Goal: Task Accomplishment & Management: Use online tool/utility

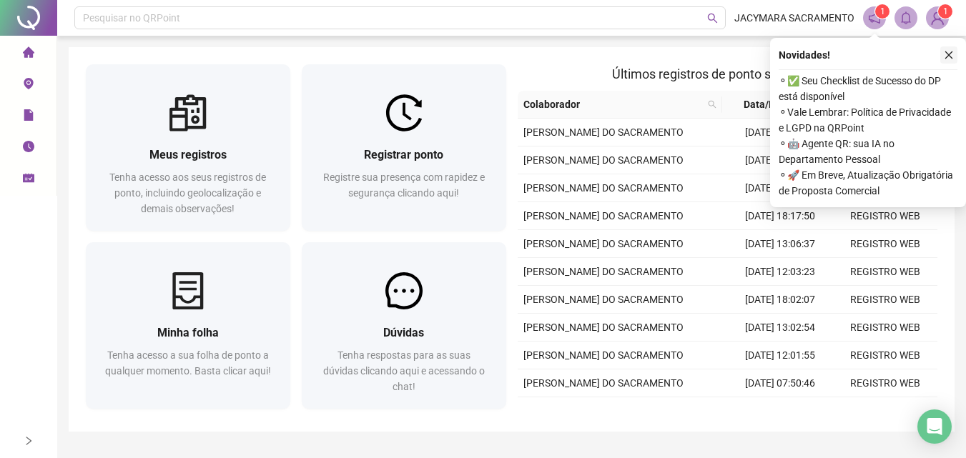
click at [947, 52] on icon "close" at bounding box center [949, 55] width 10 height 10
click at [951, 58] on icon "close" at bounding box center [949, 55] width 10 height 10
click at [951, 58] on div "Meus registros Tenha acesso aos seus registros de ponto, incluindo geolocalizaç…" at bounding box center [512, 239] width 886 height 385
click at [947, 56] on icon "close" at bounding box center [949, 55] width 10 height 10
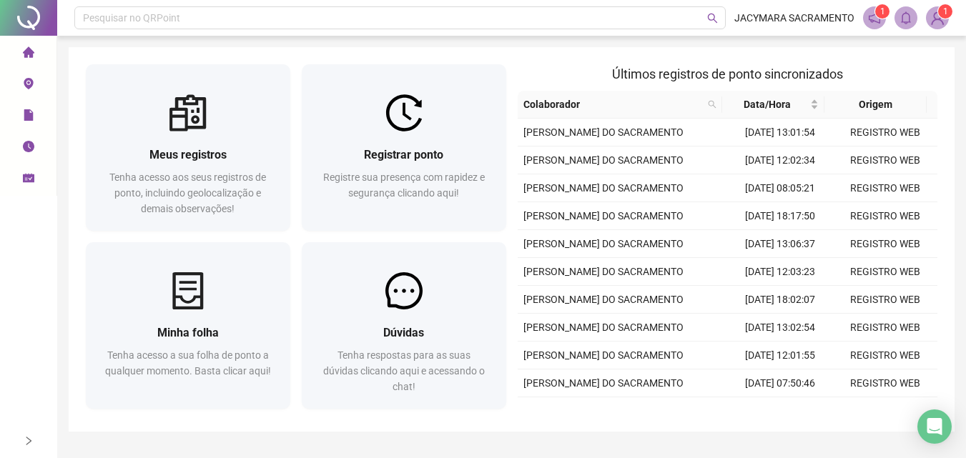
click at [879, 21] on icon "notification" at bounding box center [874, 17] width 13 height 13
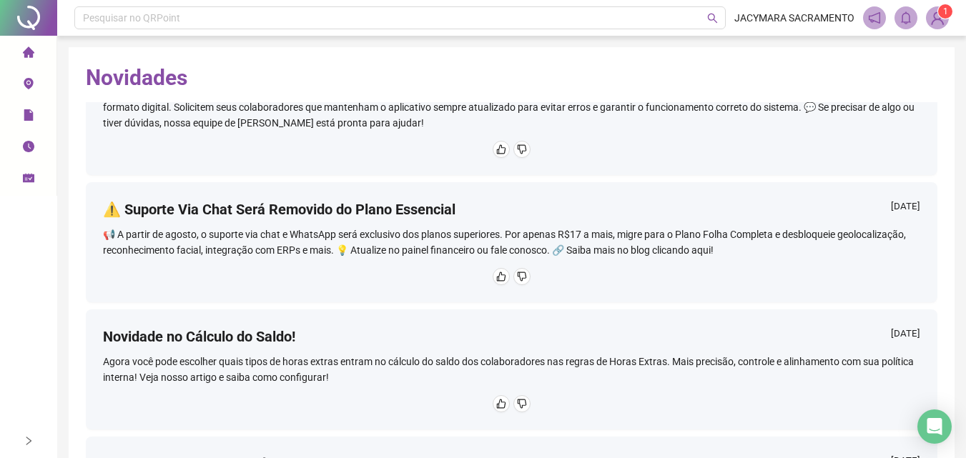
scroll to position [877, 0]
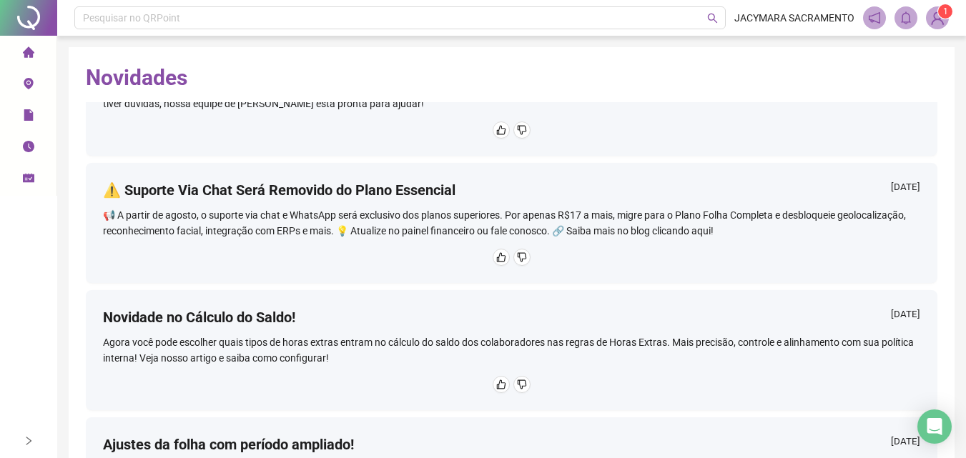
click at [944, 21] on img at bounding box center [936, 17] width 21 height 21
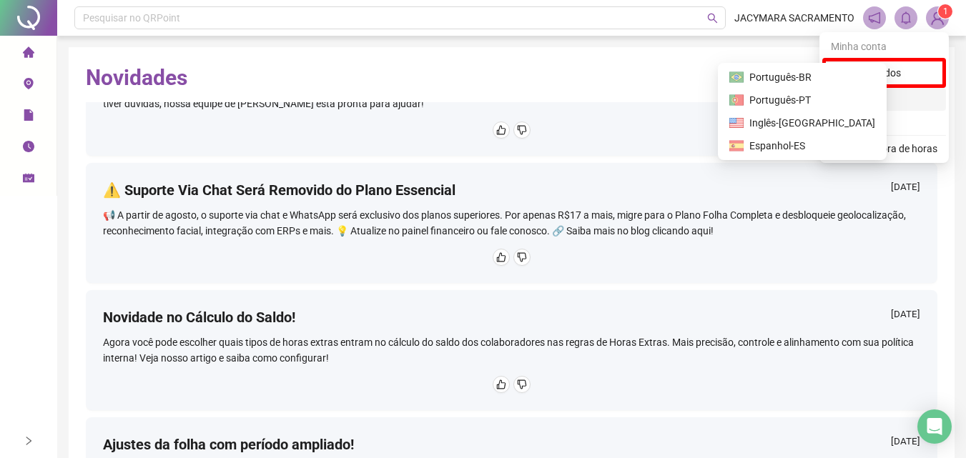
click at [872, 99] on span "Idioma" at bounding box center [887, 99] width 82 height 16
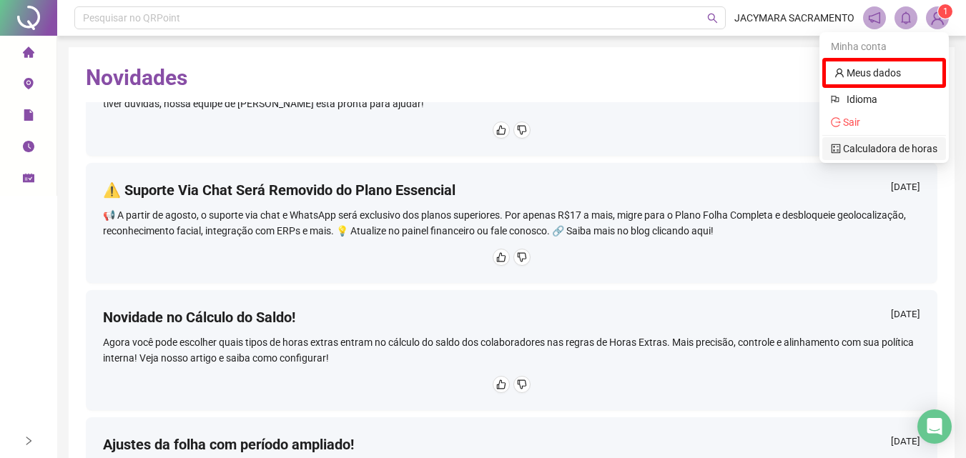
click at [885, 148] on link "Calculadora de horas" at bounding box center [884, 148] width 107 height 11
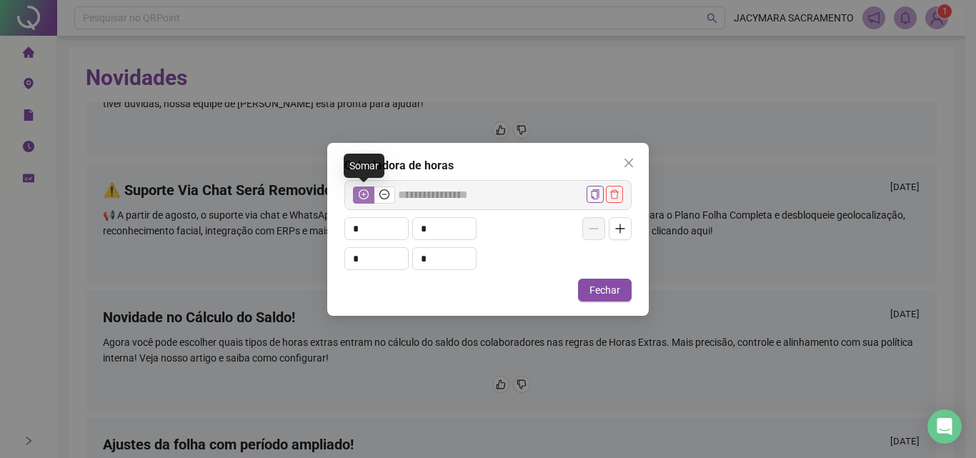
click at [364, 195] on icon "plus-circle" at bounding box center [364, 194] width 4 height 4
click at [374, 225] on input "*" at bounding box center [376, 228] width 63 height 21
click at [600, 285] on span "Fechar" at bounding box center [605, 290] width 31 height 16
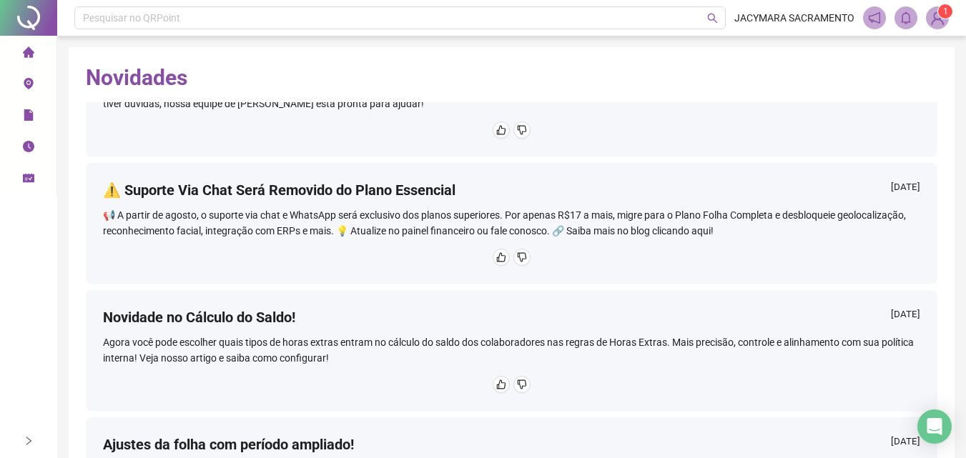
click at [36, 54] on li "Página inicial" at bounding box center [28, 53] width 51 height 29
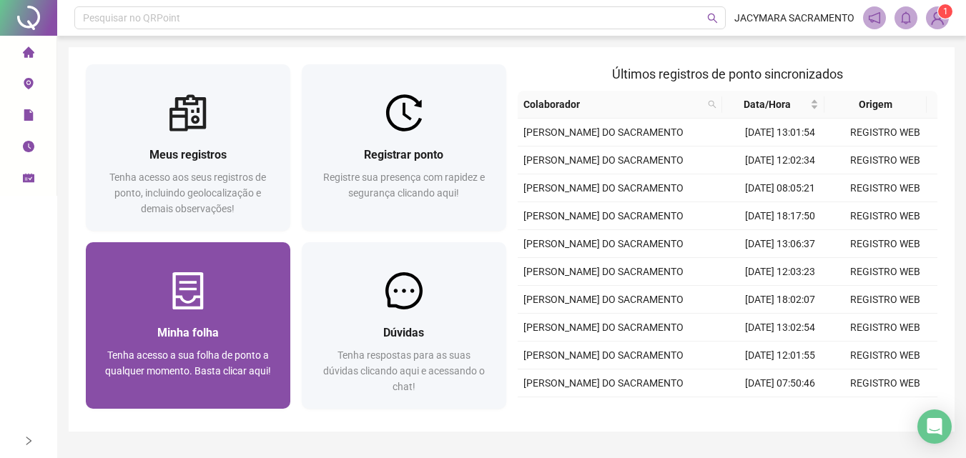
click at [193, 274] on img at bounding box center [187, 290] width 37 height 37
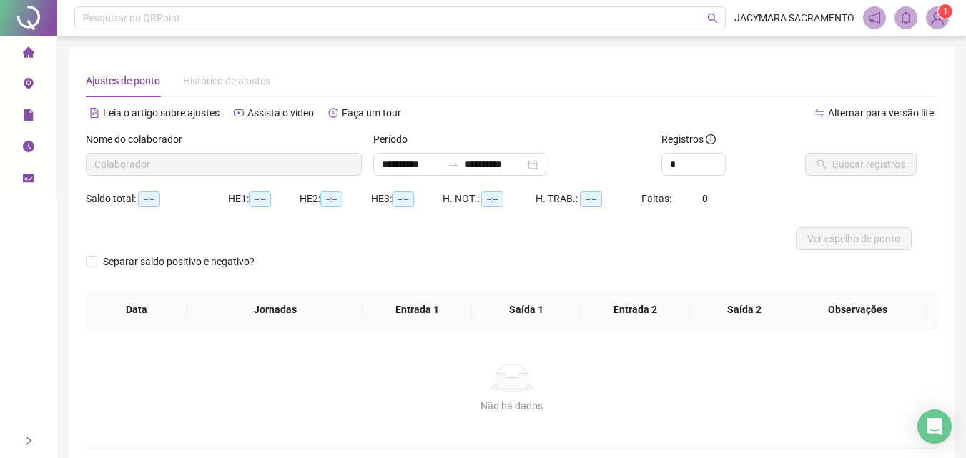
type input "**********"
click at [856, 163] on span "Buscar registros" at bounding box center [868, 165] width 73 height 16
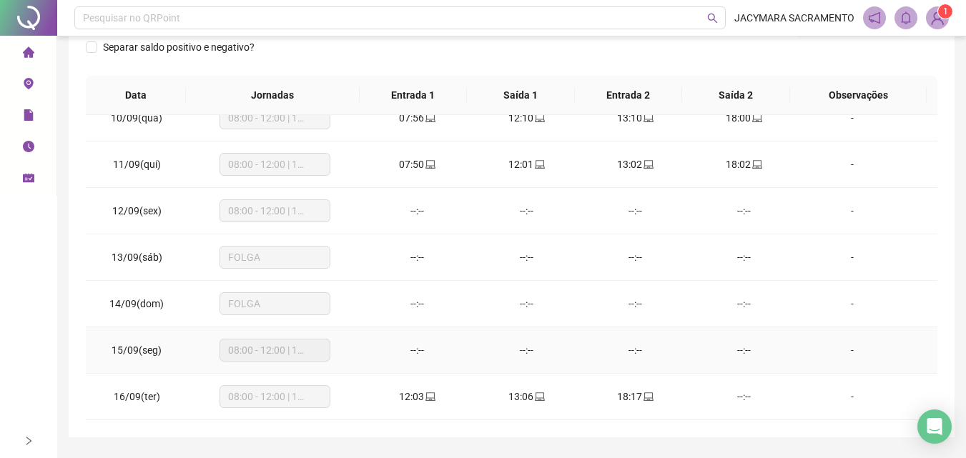
scroll to position [255, 0]
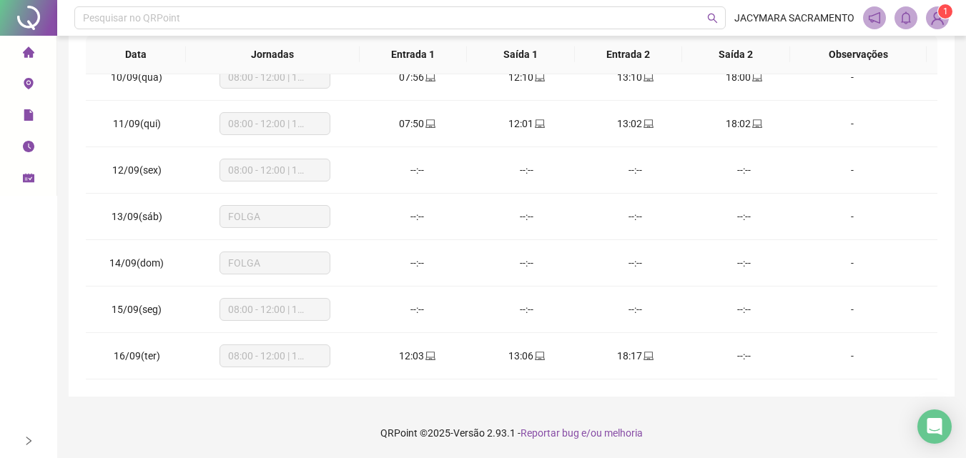
click at [26, 49] on icon "home" at bounding box center [28, 51] width 11 height 11
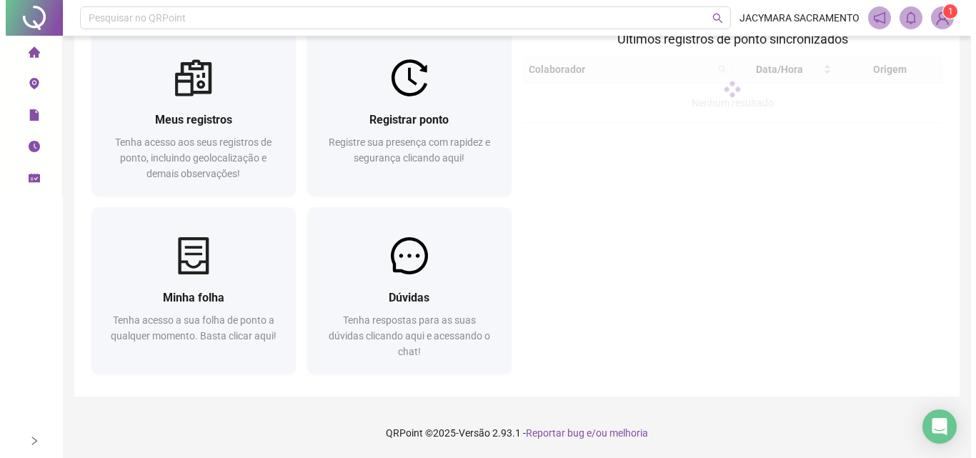
scroll to position [35, 0]
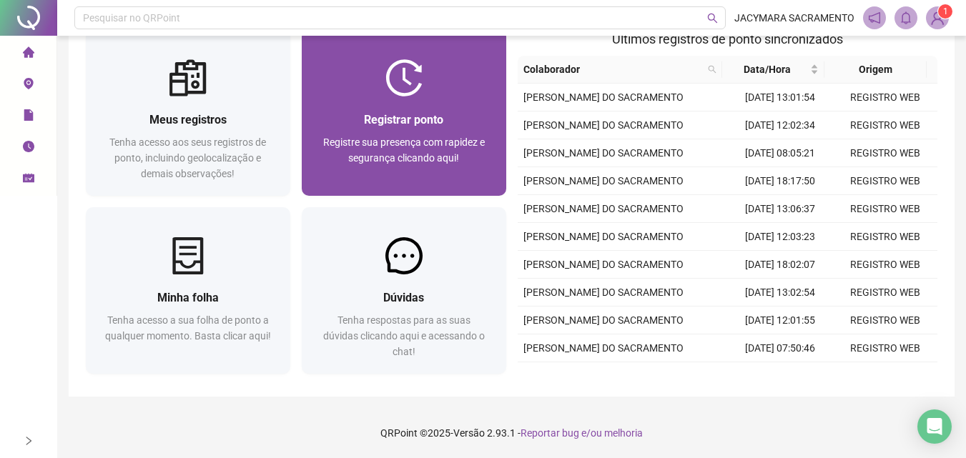
click at [370, 85] on div at bounding box center [404, 77] width 204 height 37
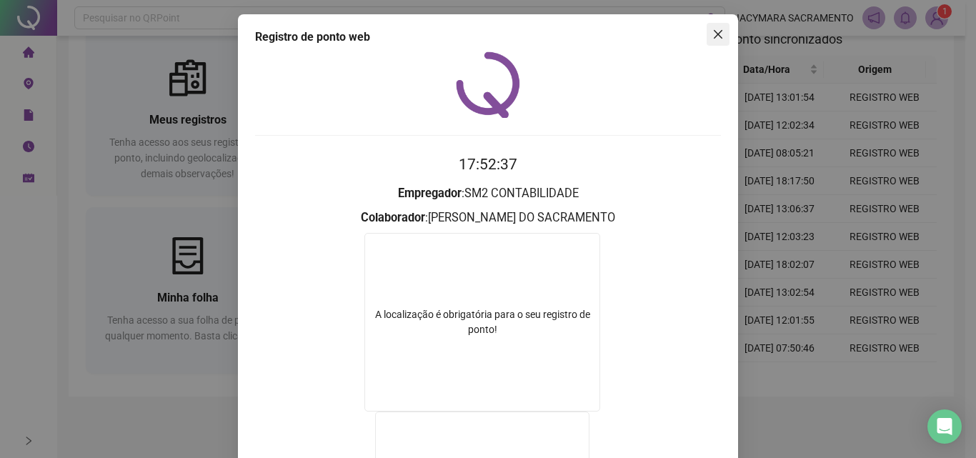
click at [713, 36] on icon "close" at bounding box center [718, 34] width 11 height 11
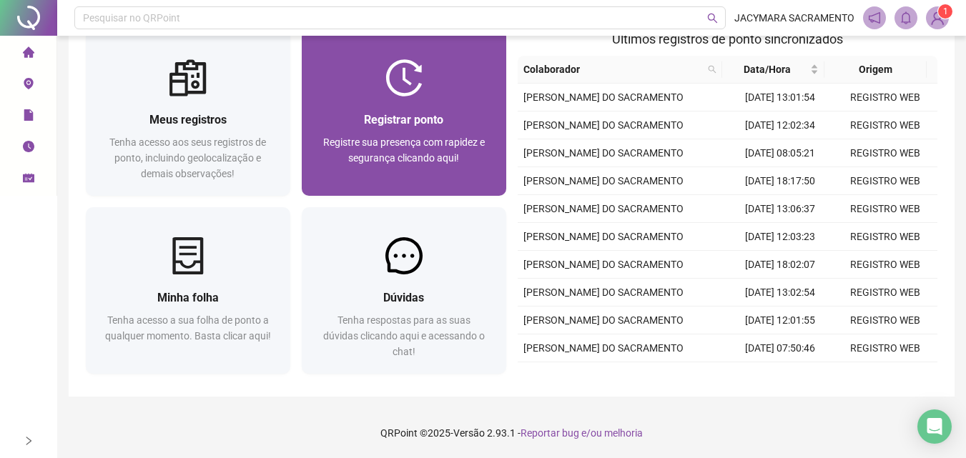
click at [420, 123] on span "Registrar ponto" at bounding box center [403, 120] width 79 height 14
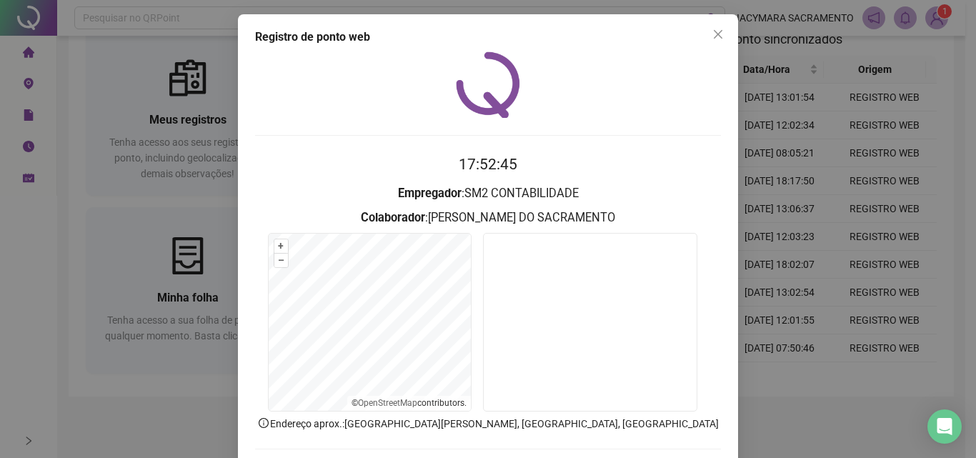
scroll to position [69, 0]
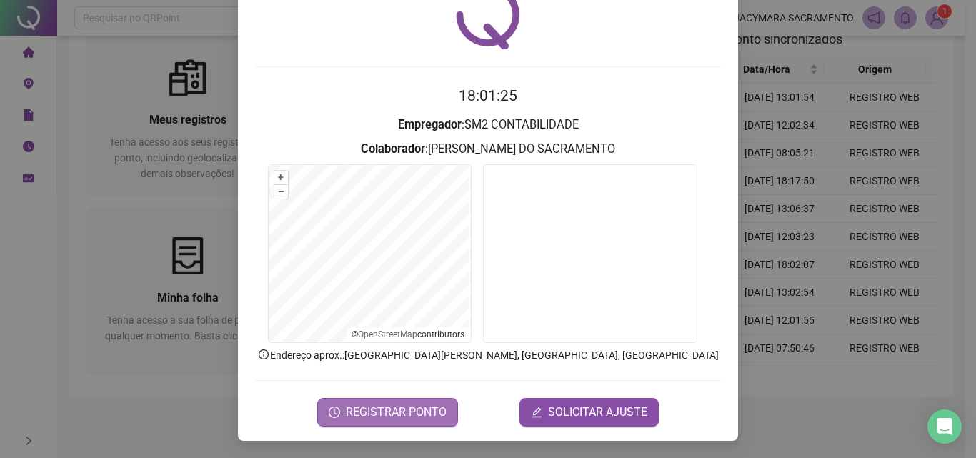
click at [399, 406] on span "REGISTRAR PONTO" at bounding box center [396, 412] width 101 height 17
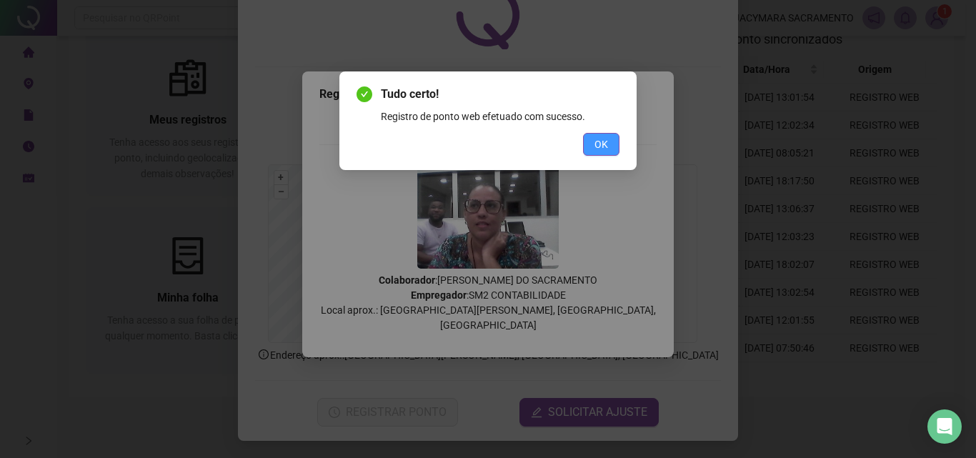
click at [606, 145] on span "OK" at bounding box center [602, 145] width 14 height 16
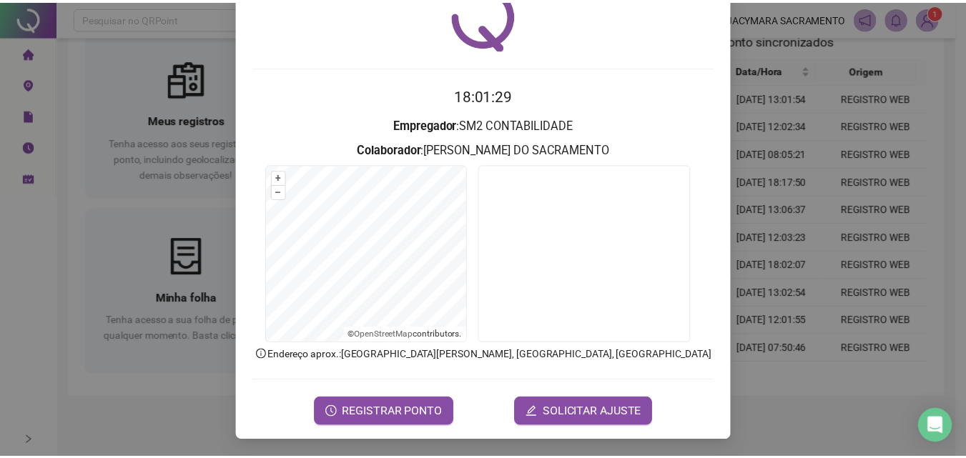
scroll to position [0, 0]
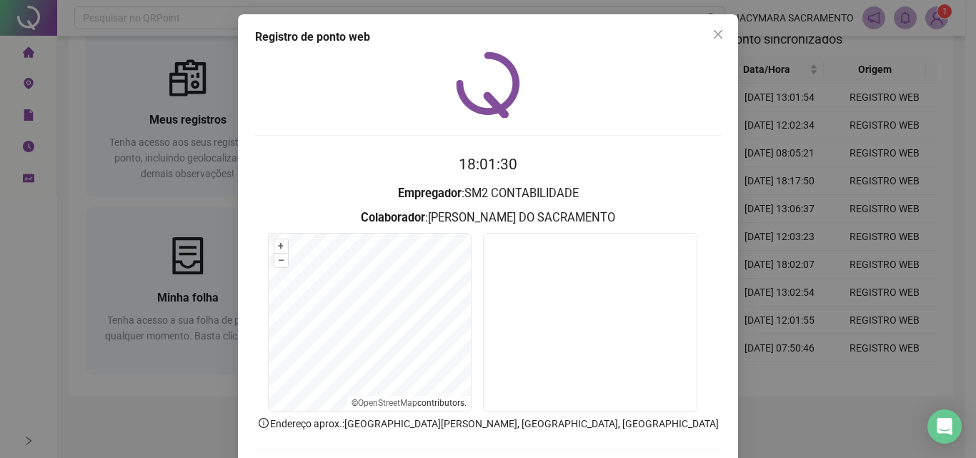
click at [707, 31] on span "Close" at bounding box center [718, 34] width 23 height 11
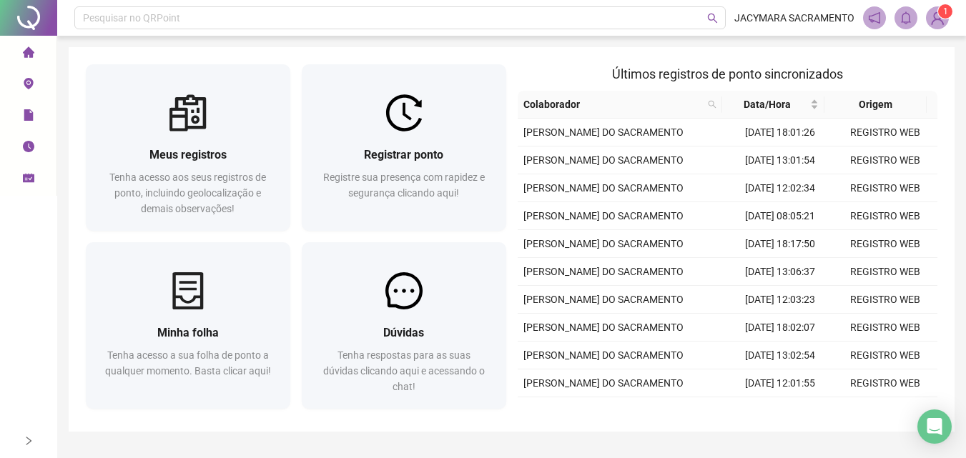
click at [936, 14] on img at bounding box center [936, 17] width 21 height 21
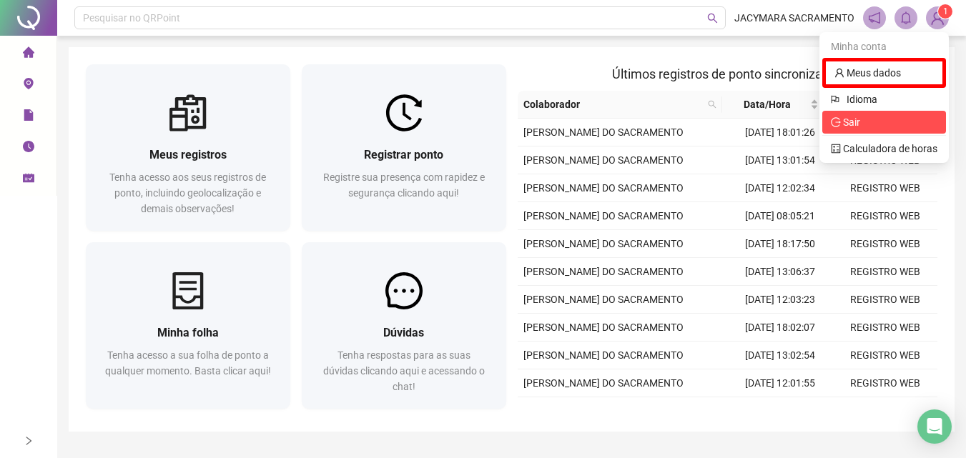
click at [867, 120] on span "Sair" at bounding box center [884, 122] width 107 height 16
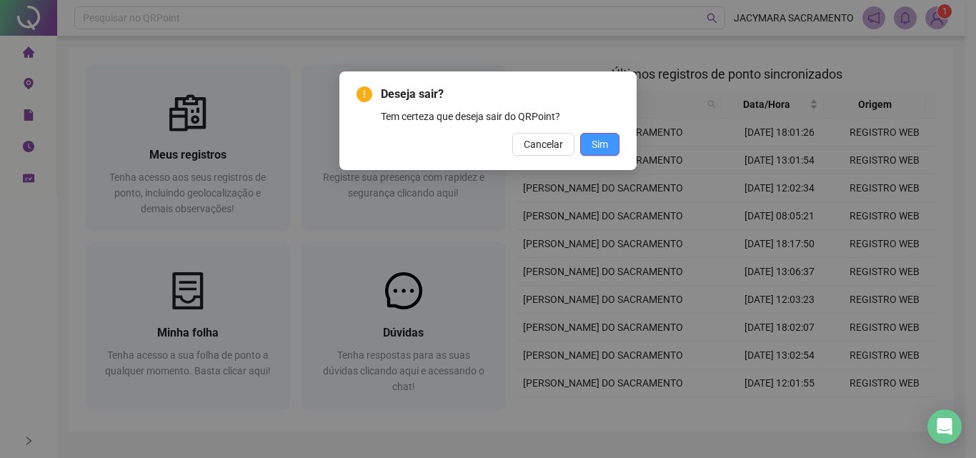
click at [603, 136] on button "Sim" at bounding box center [599, 144] width 39 height 23
